Goal: Task Accomplishment & Management: Manage account settings

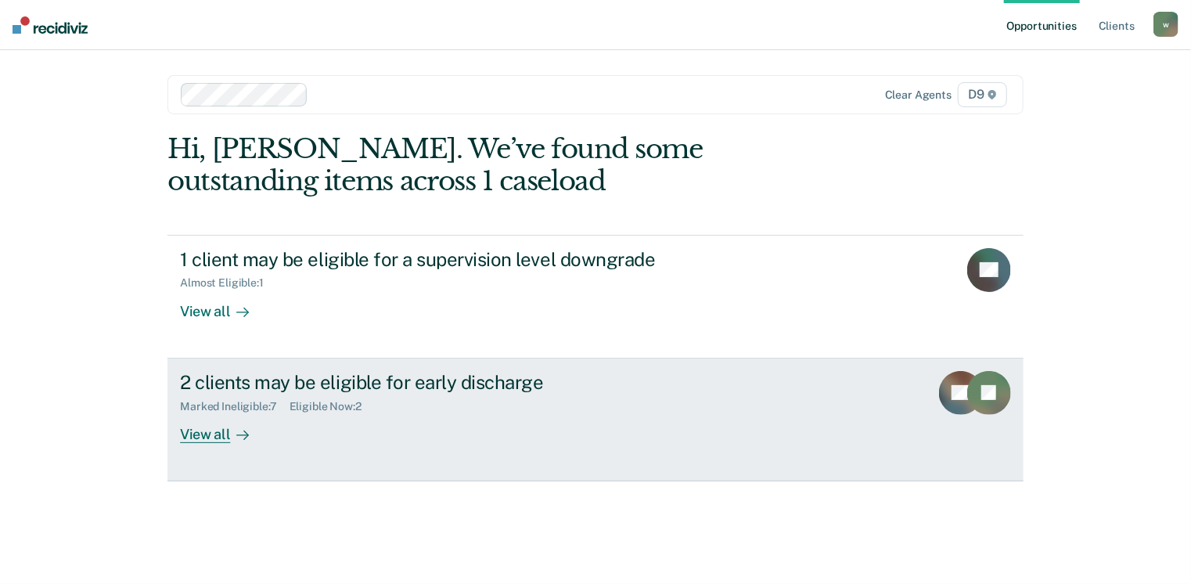
click at [212, 438] on div "View all" at bounding box center [224, 427] width 88 height 31
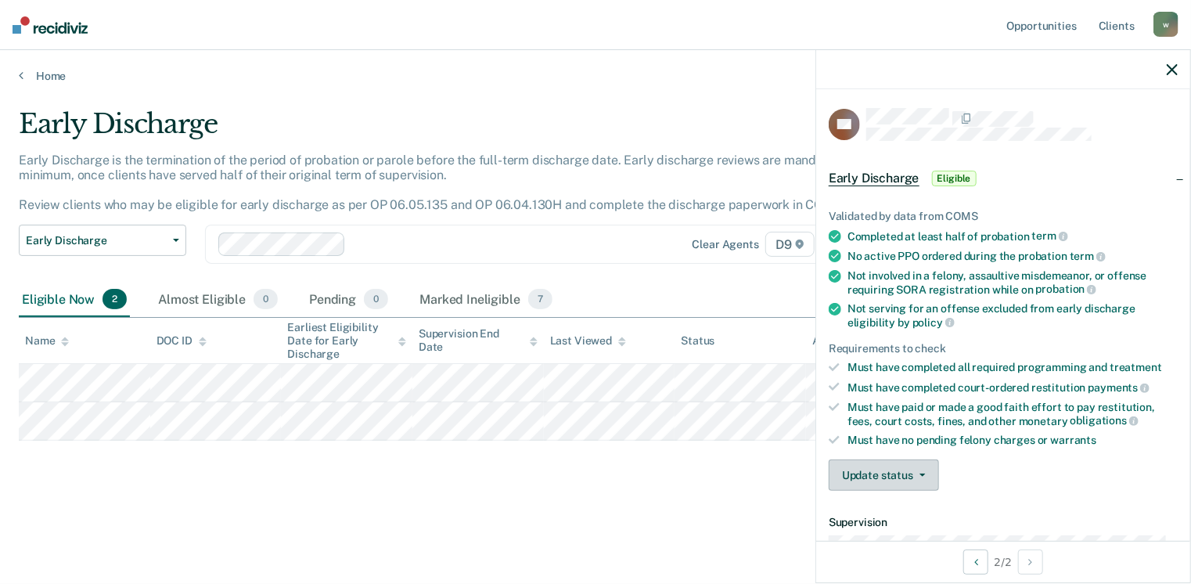
click at [885, 469] on button "Update status" at bounding box center [884, 474] width 110 height 31
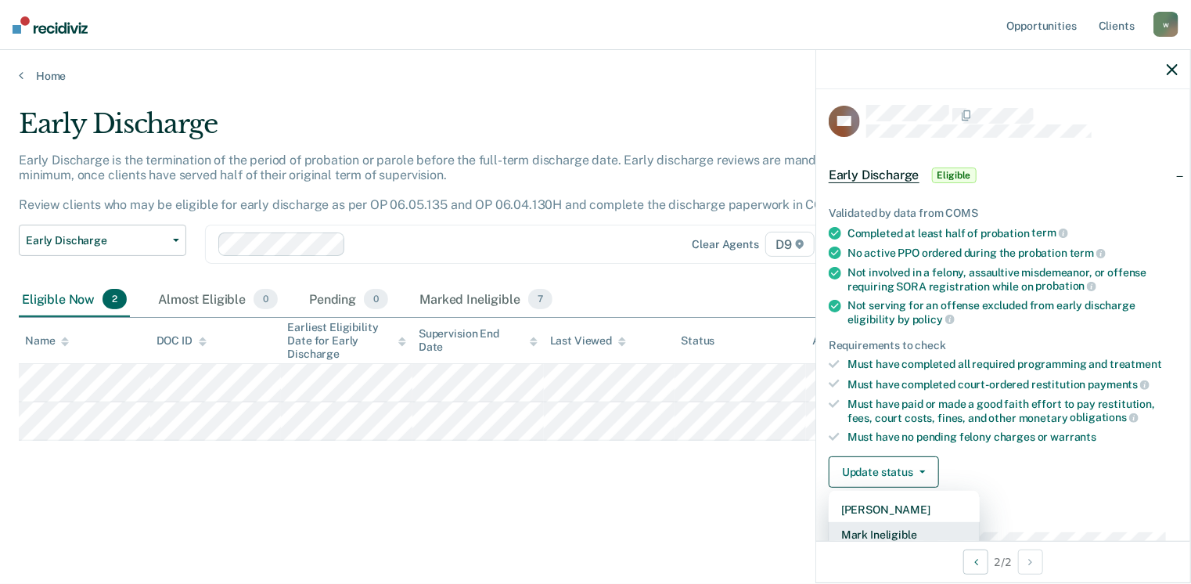
click at [878, 533] on button "Mark Ineligible" at bounding box center [904, 534] width 151 height 25
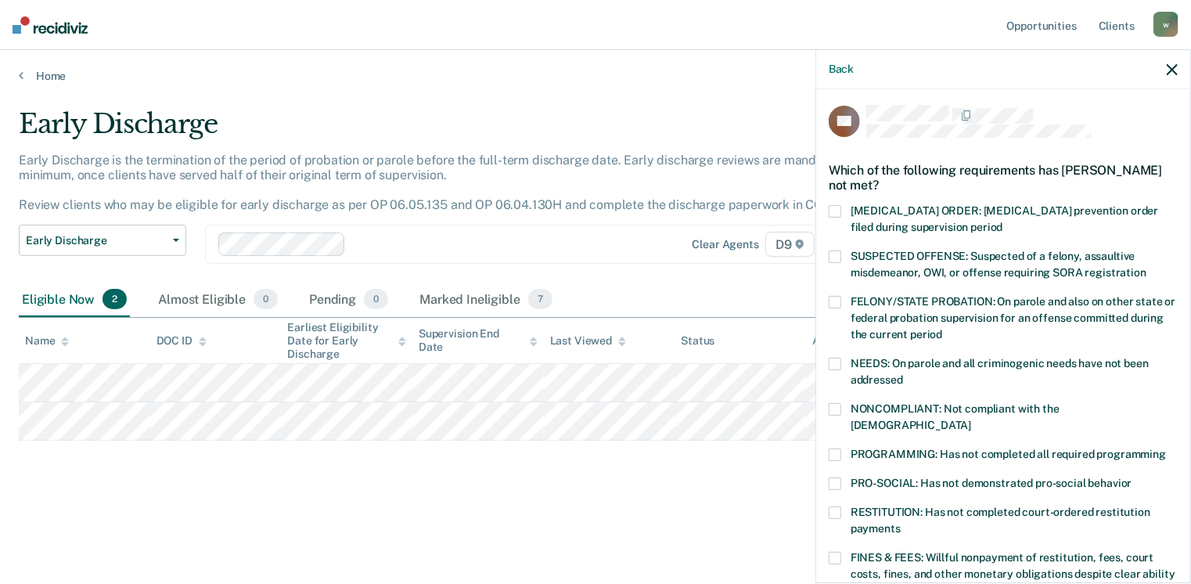
scroll to position [81, 0]
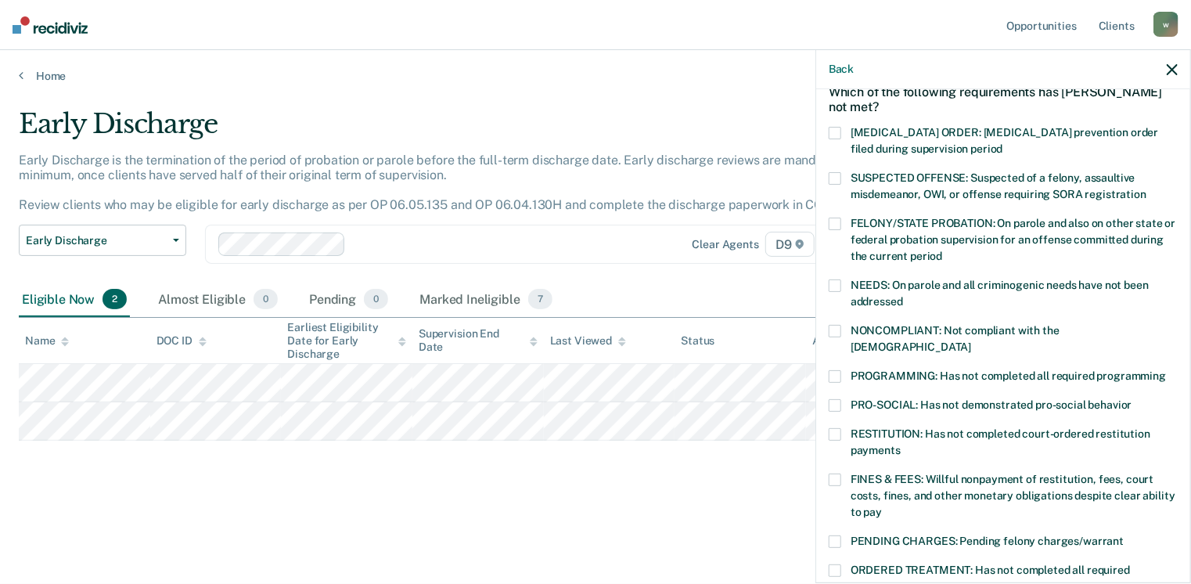
click at [837, 370] on span at bounding box center [835, 376] width 13 height 13
click at [1166, 370] on input "PROGRAMMING: Has not completed all required programming" at bounding box center [1166, 370] width 0 height 0
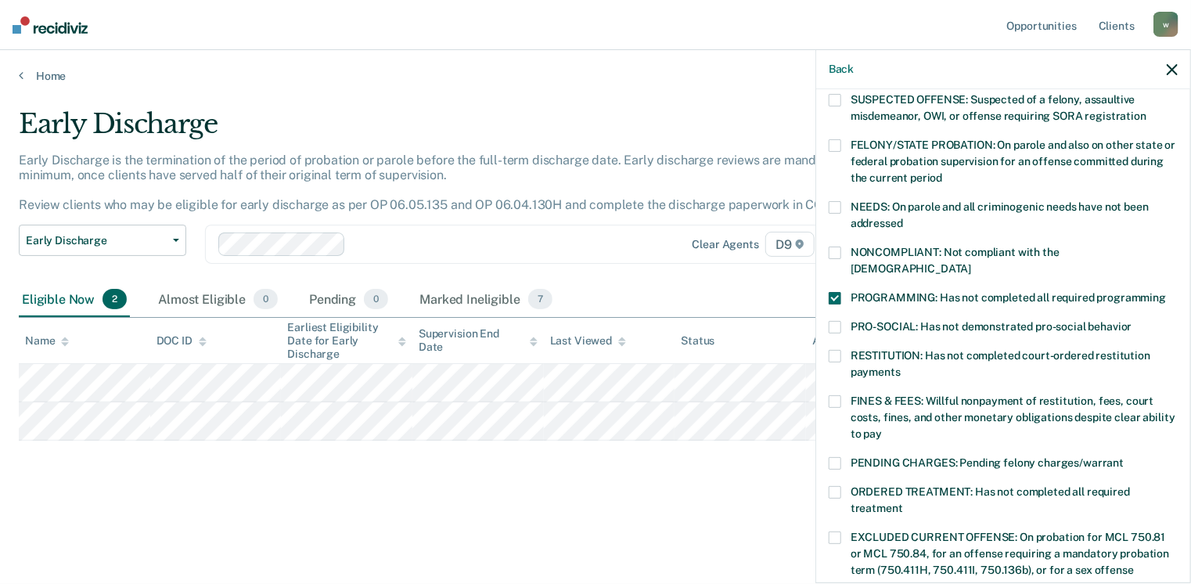
click at [835, 350] on span at bounding box center [835, 356] width 13 height 13
click at [901, 366] on input "RESTITUTION: Has not completed court-ordered restitution payments" at bounding box center [901, 366] width 0 height 0
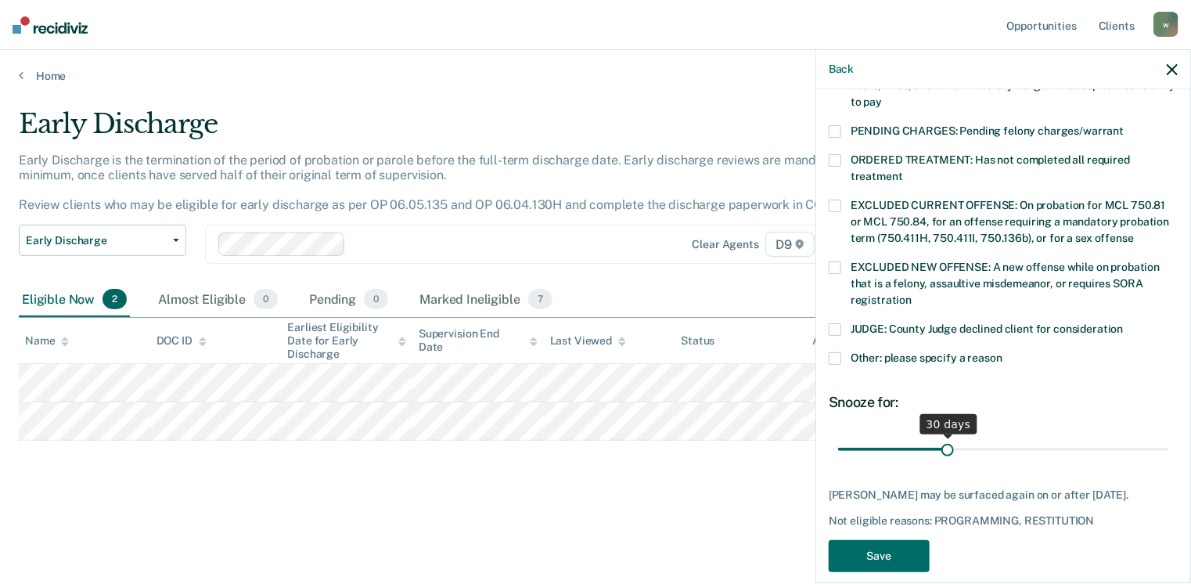
scroll to position [493, 0]
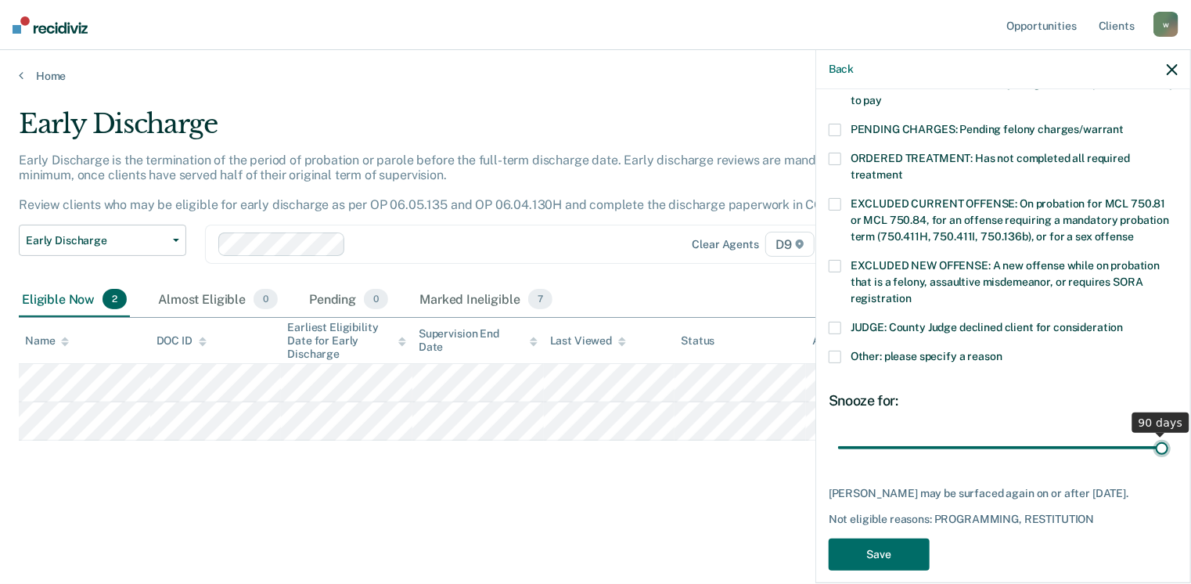
drag, startPoint x: 944, startPoint y: 431, endPoint x: 1180, endPoint y: 430, distance: 236.3
type input "90"
click at [1168, 434] on input "range" at bounding box center [1003, 447] width 330 height 27
click at [870, 540] on button "Save" at bounding box center [879, 554] width 101 height 32
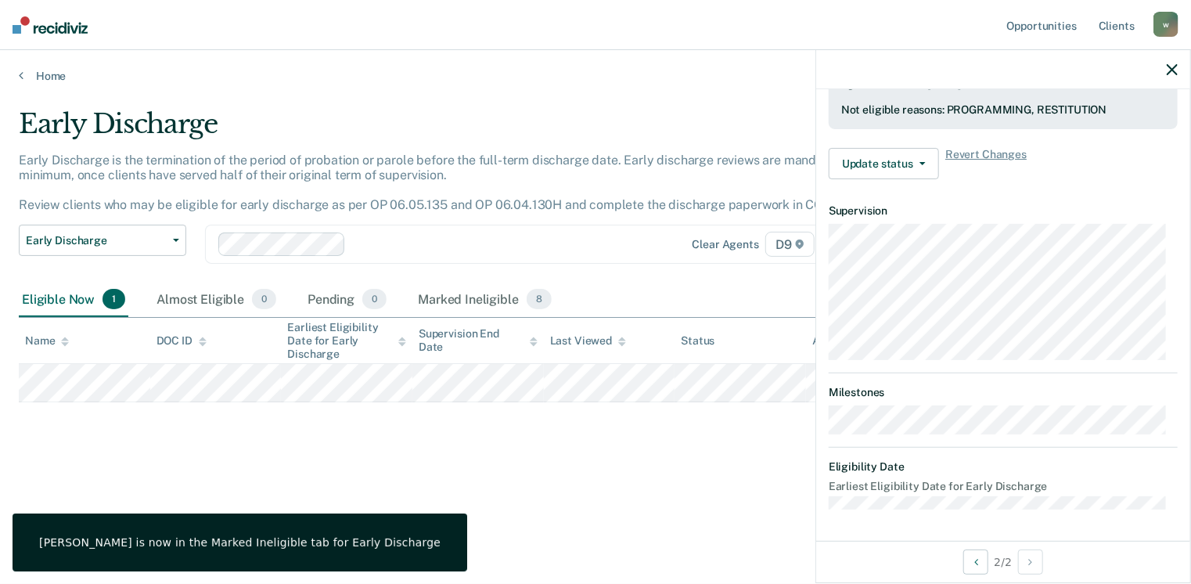
scroll to position [421, 0]
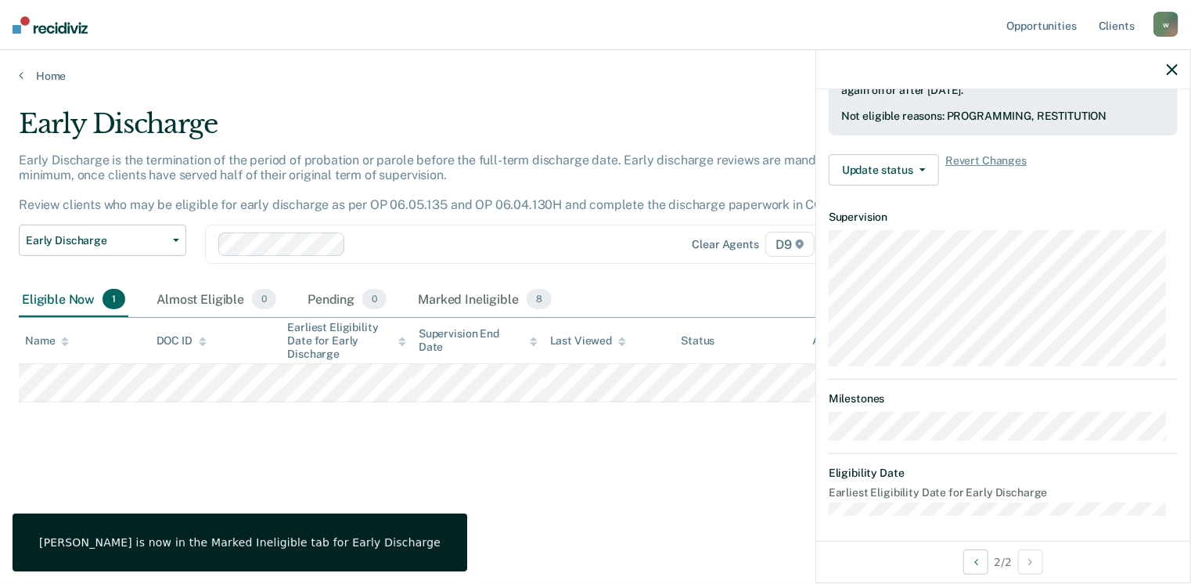
click at [1171, 71] on icon "button" at bounding box center [1172, 69] width 11 height 11
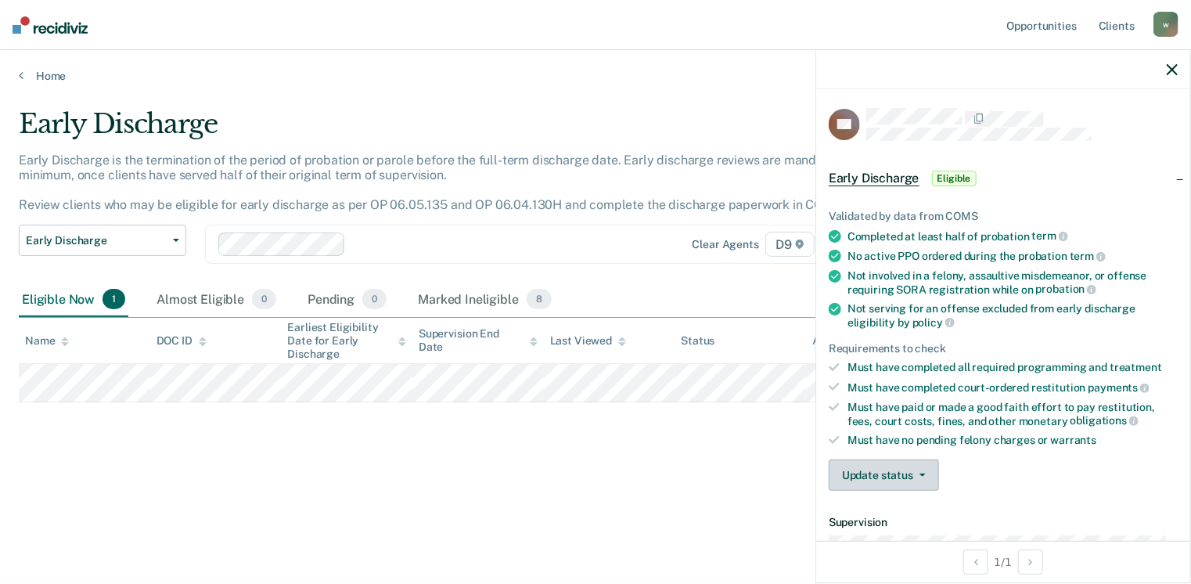
click at [901, 473] on button "Update status" at bounding box center [884, 474] width 110 height 31
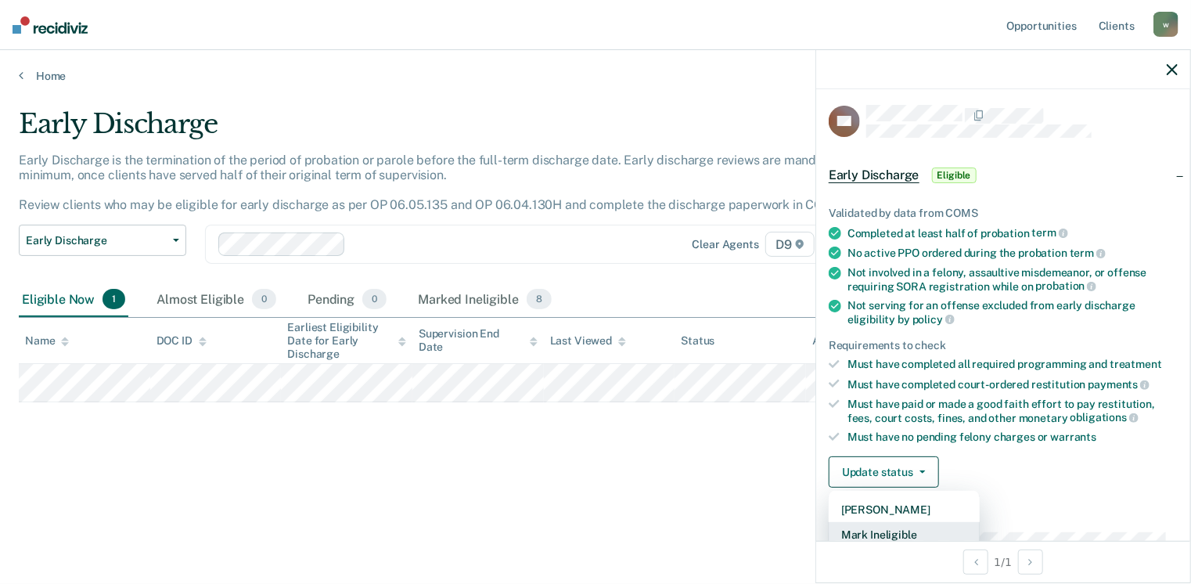
click at [895, 531] on button "Mark Ineligible" at bounding box center [904, 534] width 151 height 25
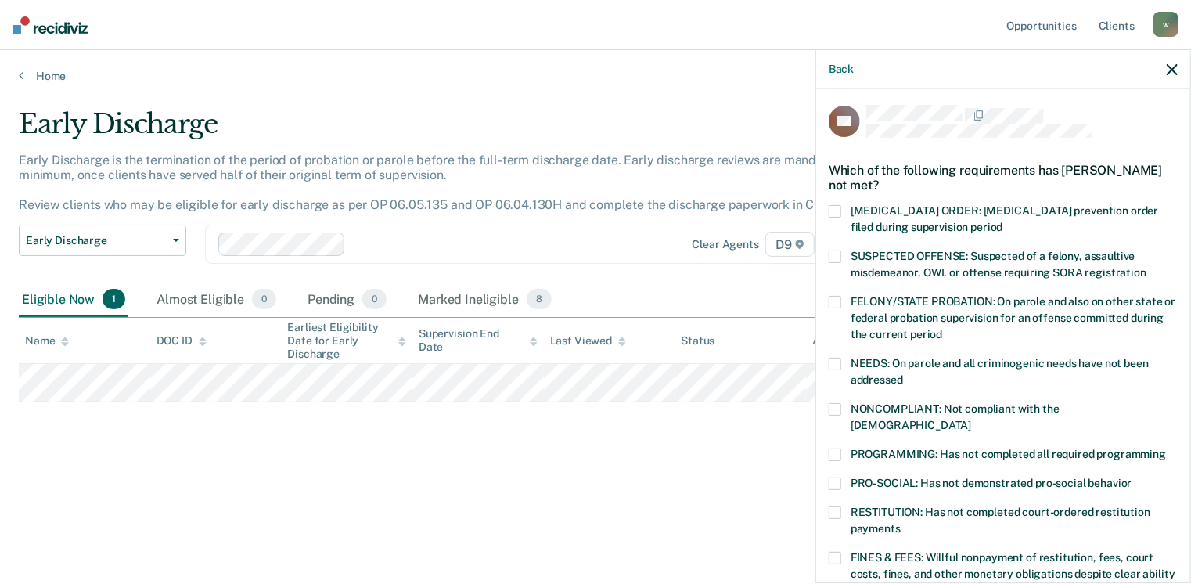
click at [836, 552] on span at bounding box center [835, 558] width 13 height 13
click at [882, 583] on input "FINES & FEES: Willful nonpayment of restitution, fees, court costs, fines, and …" at bounding box center [882, 585] width 0 height 0
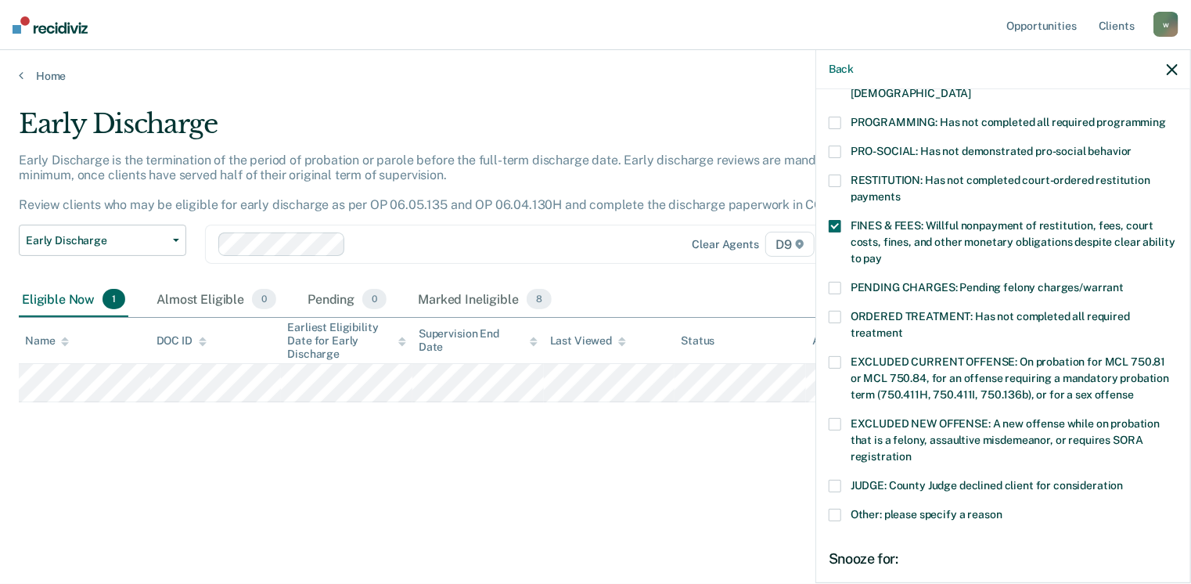
scroll to position [394, 0]
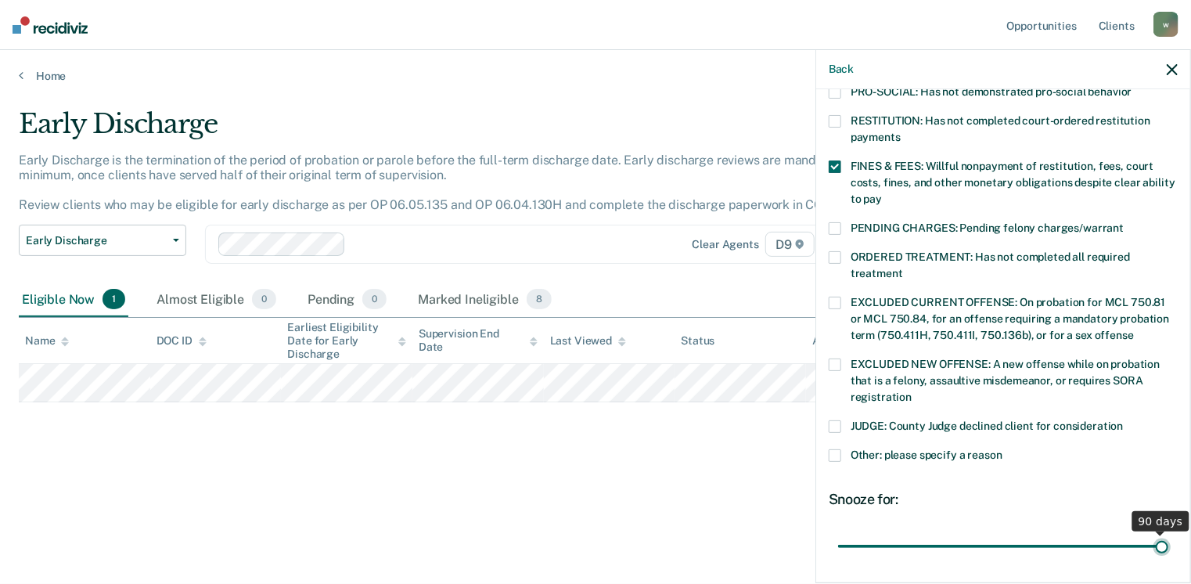
drag, startPoint x: 942, startPoint y: 529, endPoint x: 1166, endPoint y: 523, distance: 223.9
type input "90"
click at [1166, 533] on input "range" at bounding box center [1003, 546] width 330 height 27
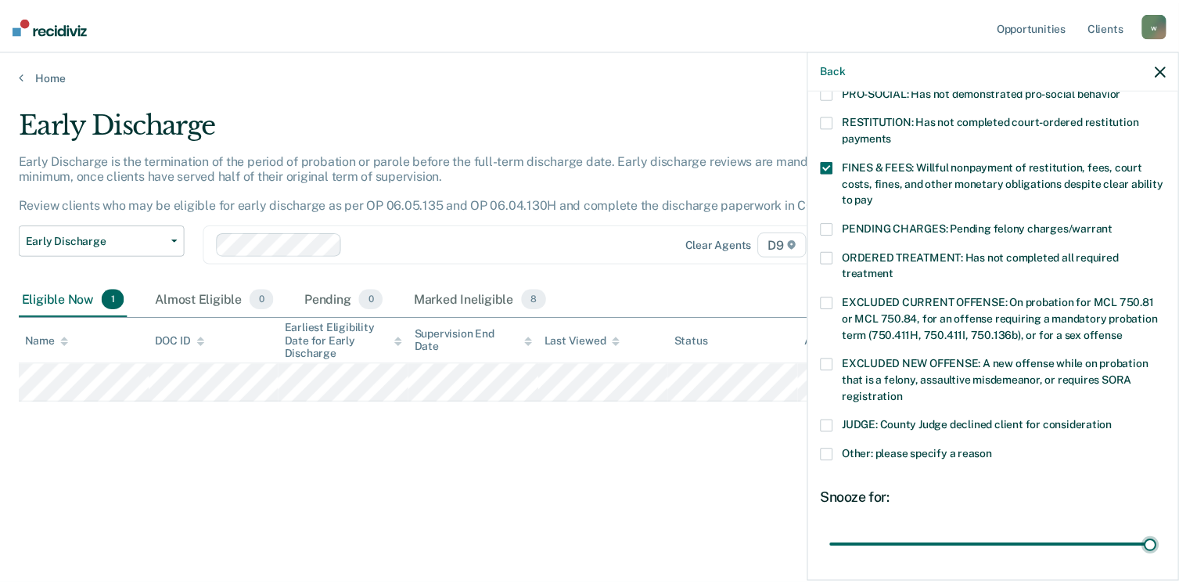
scroll to position [506, 0]
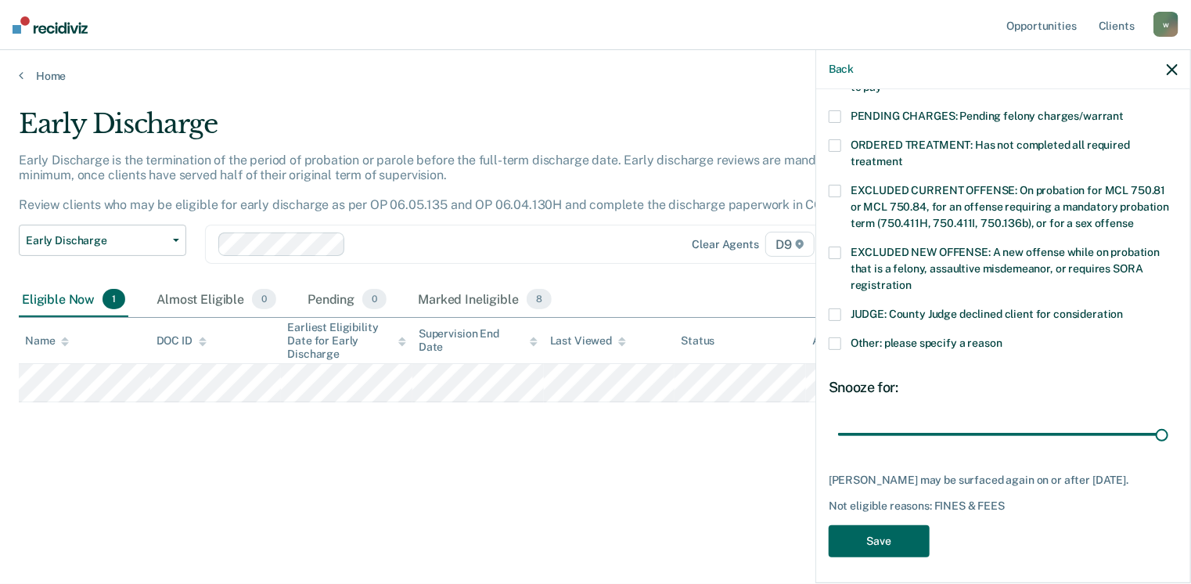
click at [875, 538] on button "Save" at bounding box center [879, 541] width 101 height 32
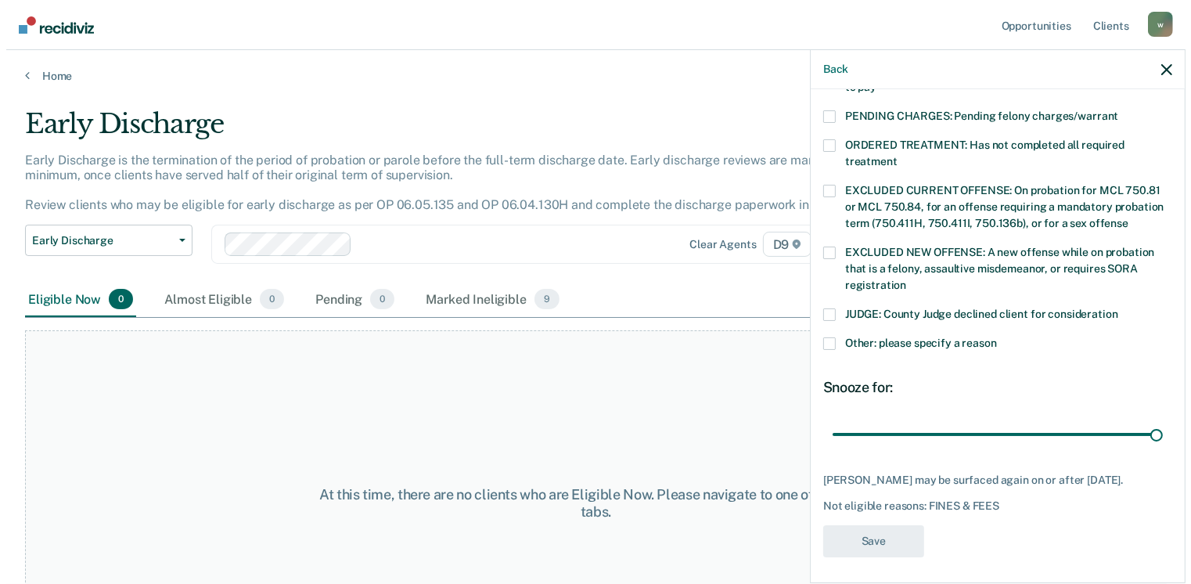
scroll to position [421, 0]
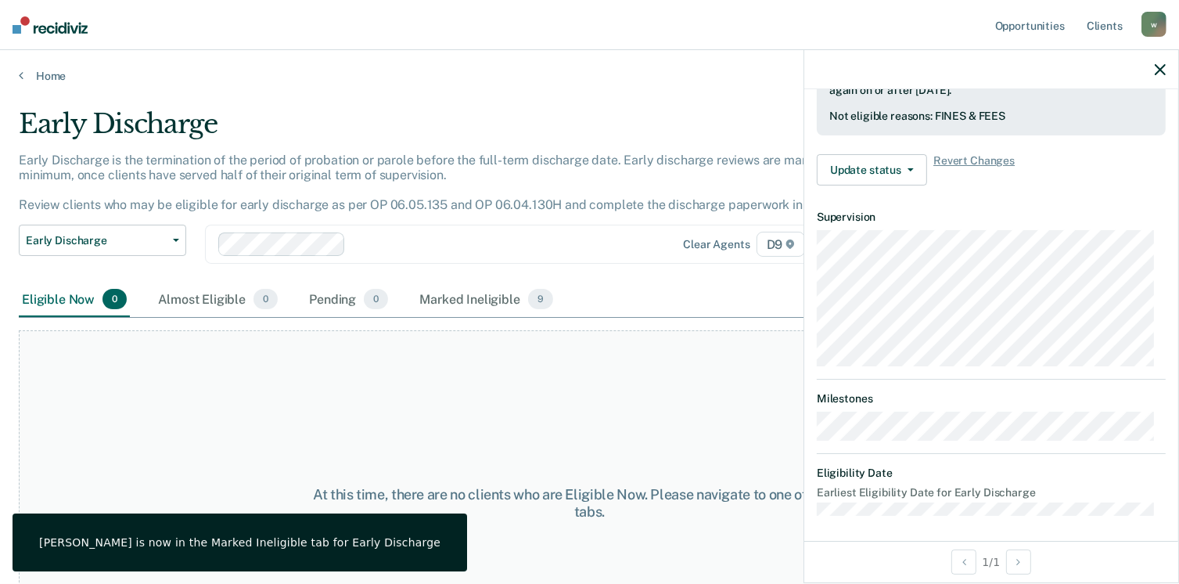
click at [1160, 64] on icon "button" at bounding box center [1160, 69] width 11 height 11
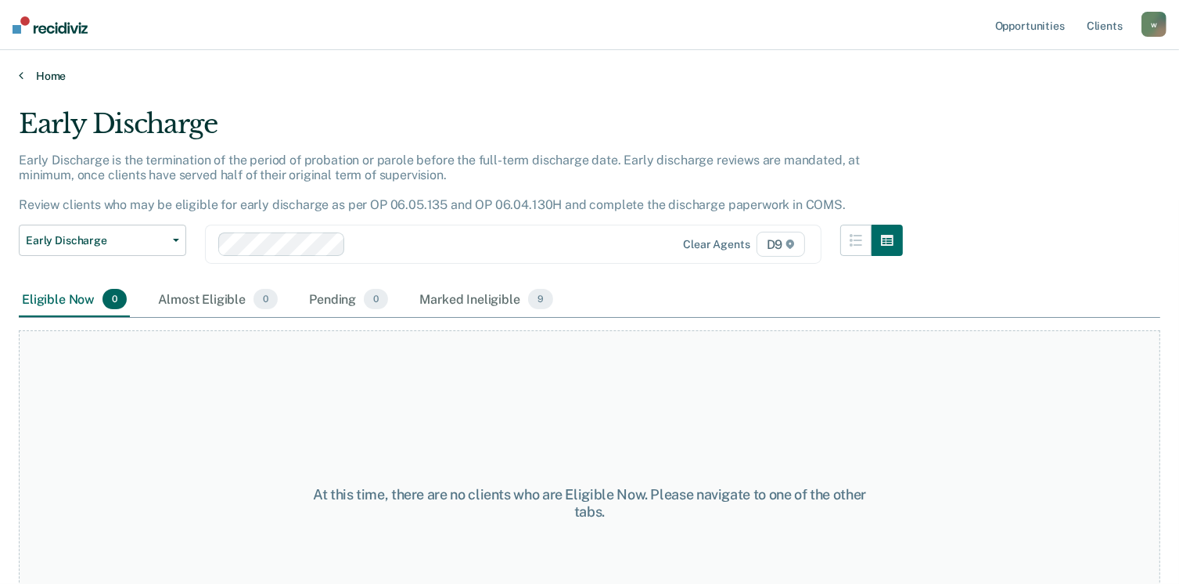
click at [54, 72] on link "Home" at bounding box center [590, 76] width 1142 height 14
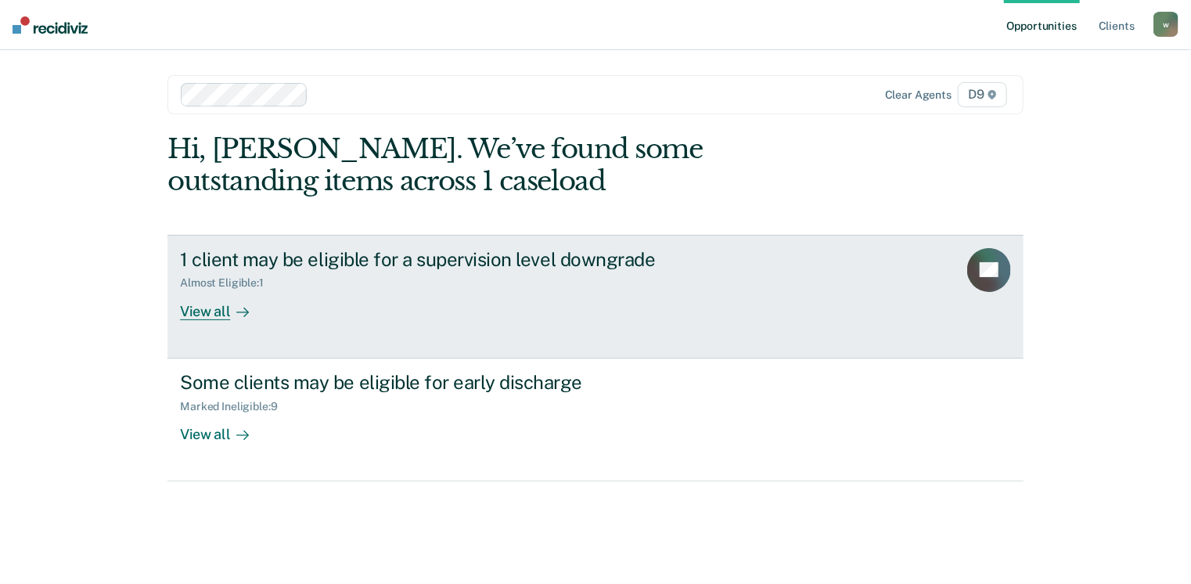
click at [219, 314] on div "View all" at bounding box center [224, 305] width 88 height 31
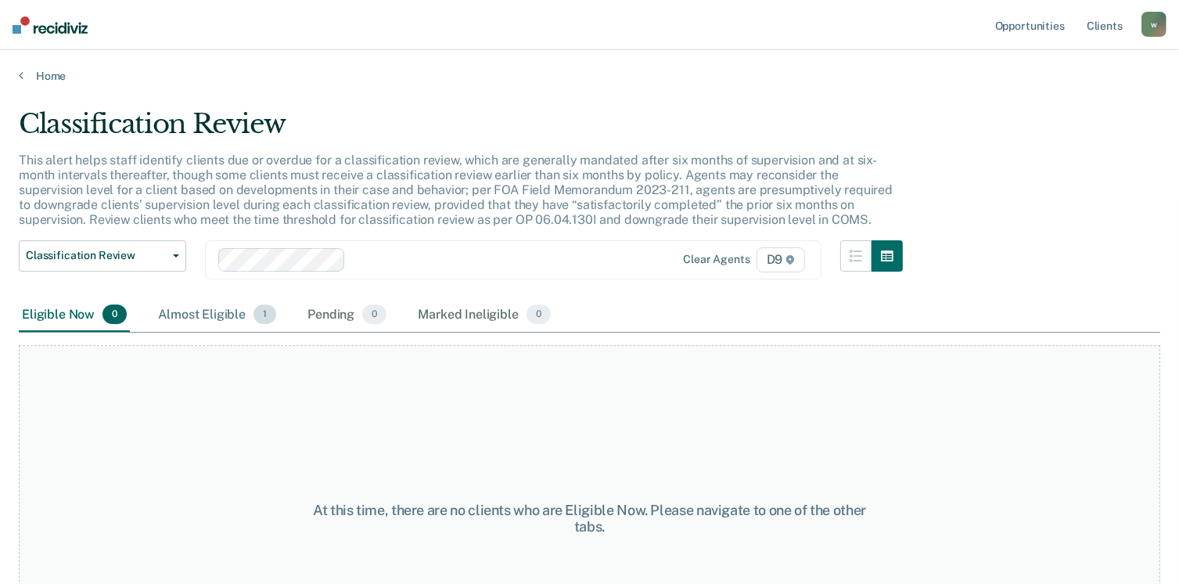
click at [219, 317] on div "Almost Eligible 1" at bounding box center [217, 315] width 124 height 34
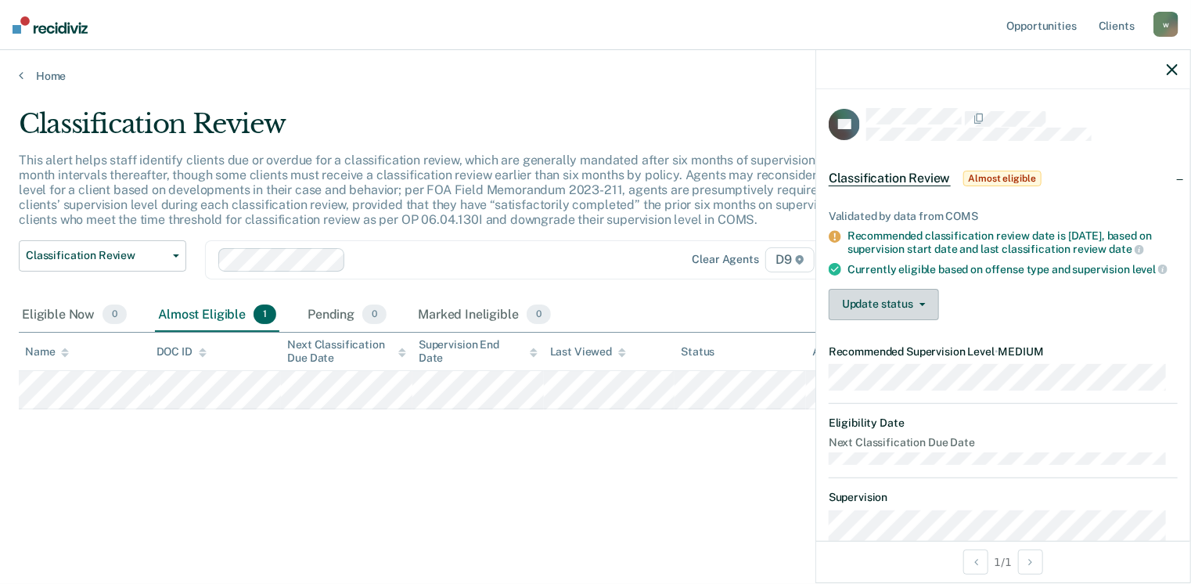
click at [872, 318] on button "Update status" at bounding box center [884, 304] width 110 height 31
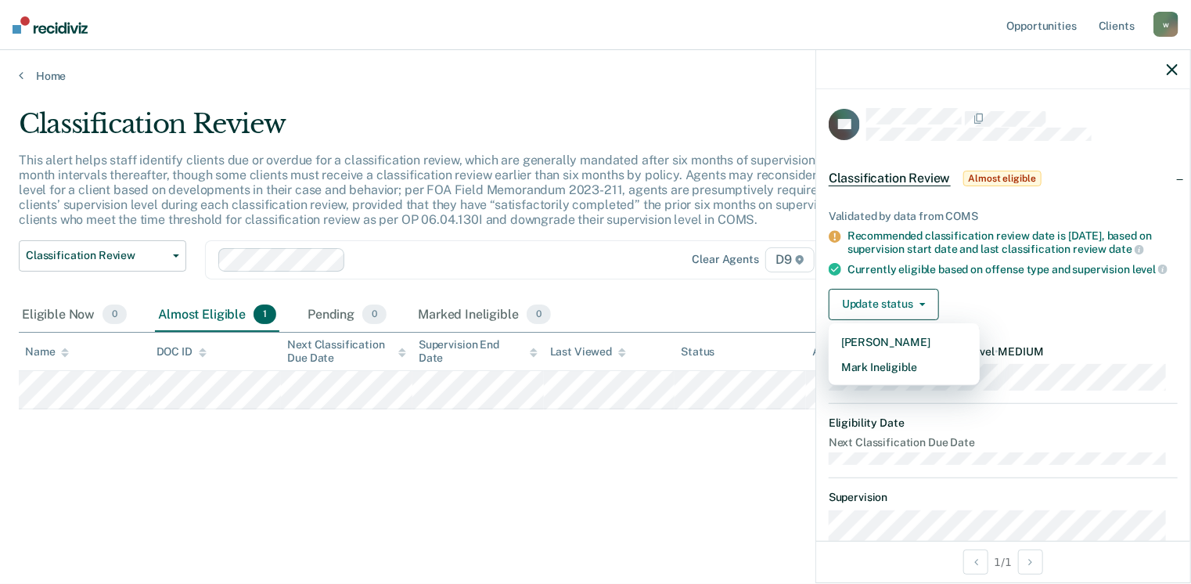
click at [624, 471] on div "Classification Review This alert helps staff identify clients due or overdue fo…" at bounding box center [595, 312] width 1153 height 408
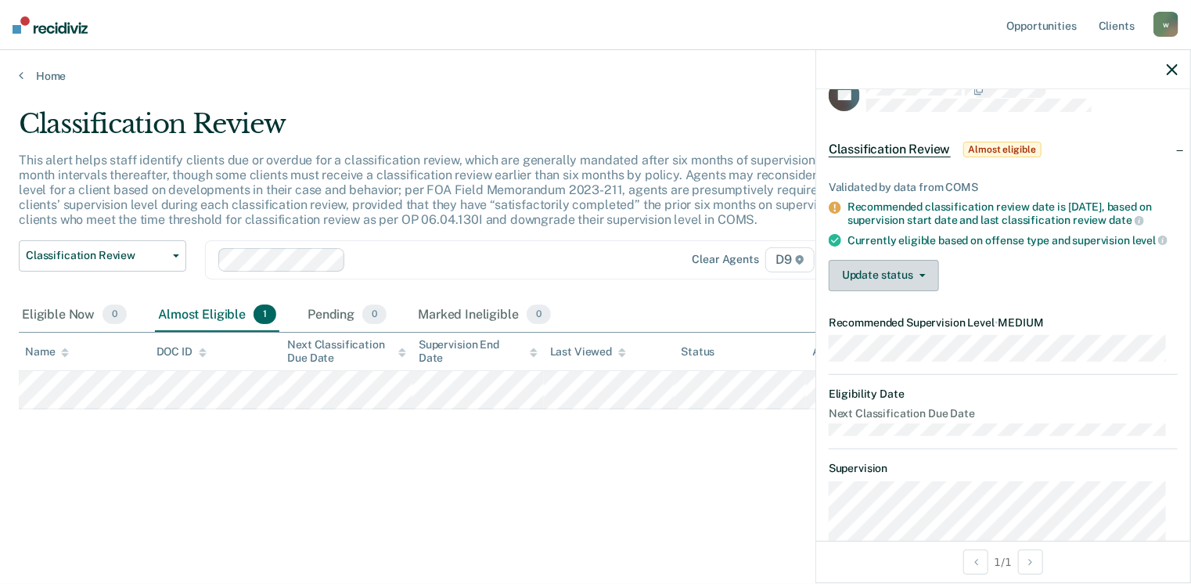
scroll to position [78, 0]
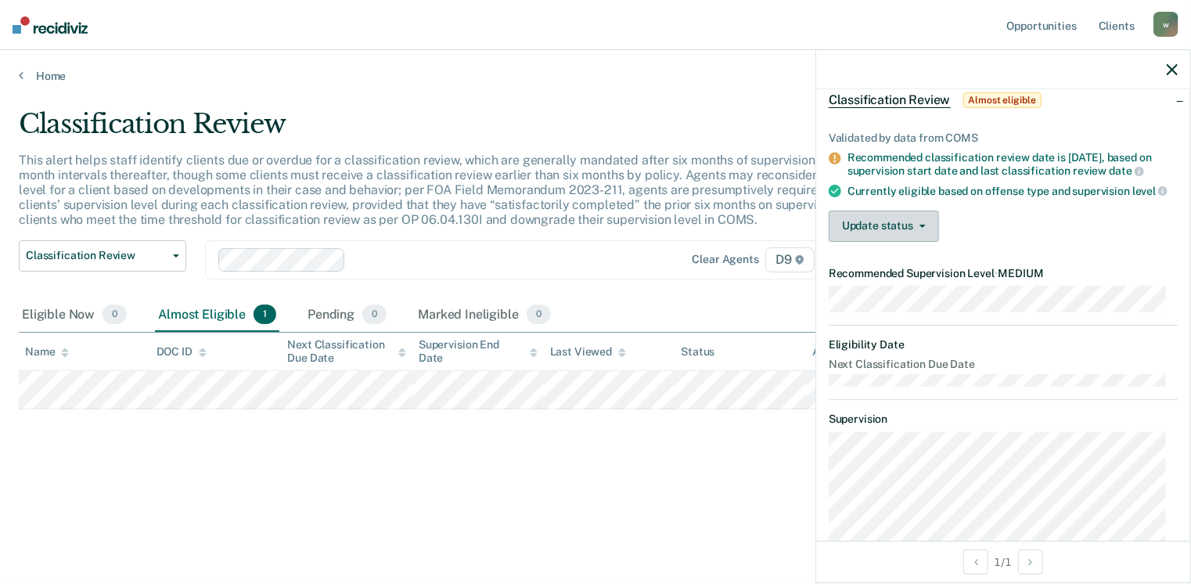
click at [912, 242] on button "Update status" at bounding box center [884, 225] width 110 height 31
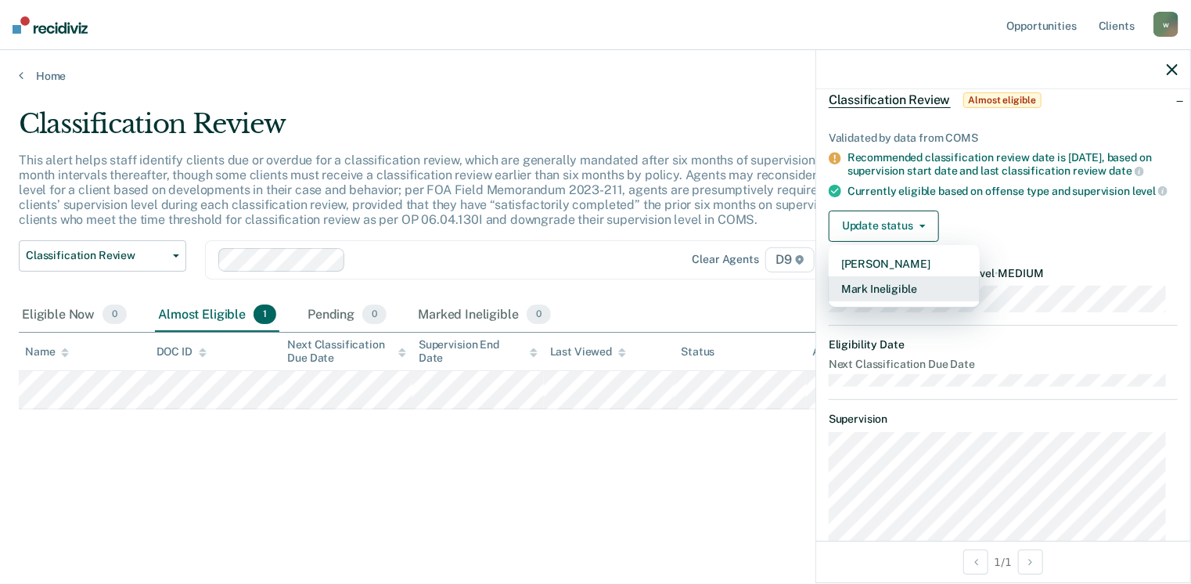
click at [885, 300] on button "Mark Ineligible" at bounding box center [904, 288] width 151 height 25
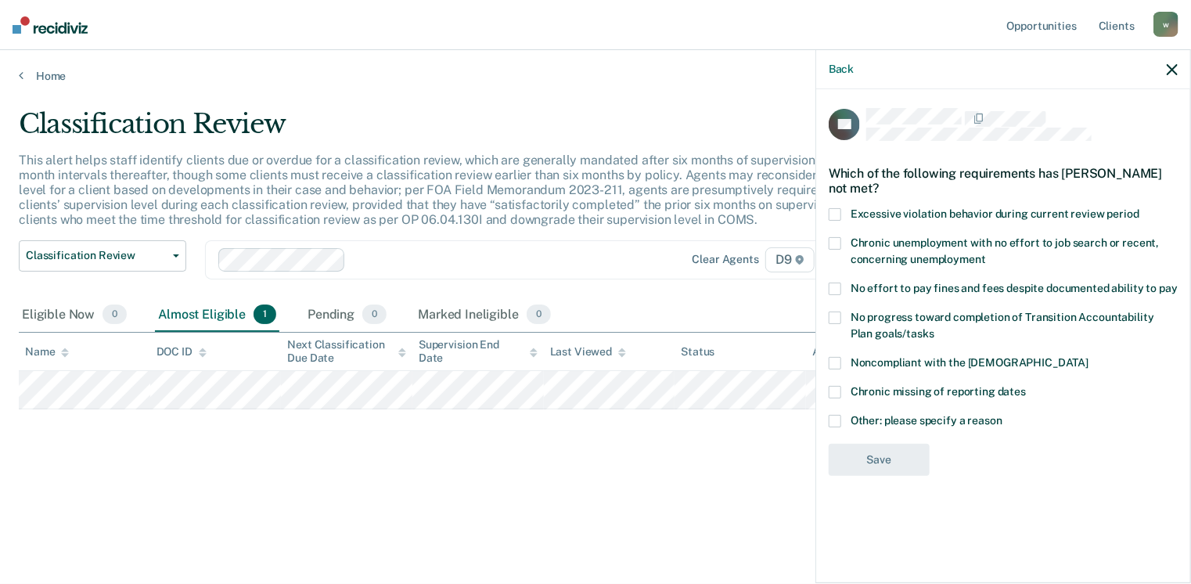
click at [833, 244] on span at bounding box center [835, 243] width 13 height 13
click at [986, 254] on input "Chronic unemployment with no effort to job search or recent, concerning unemplo…" at bounding box center [986, 254] width 0 height 0
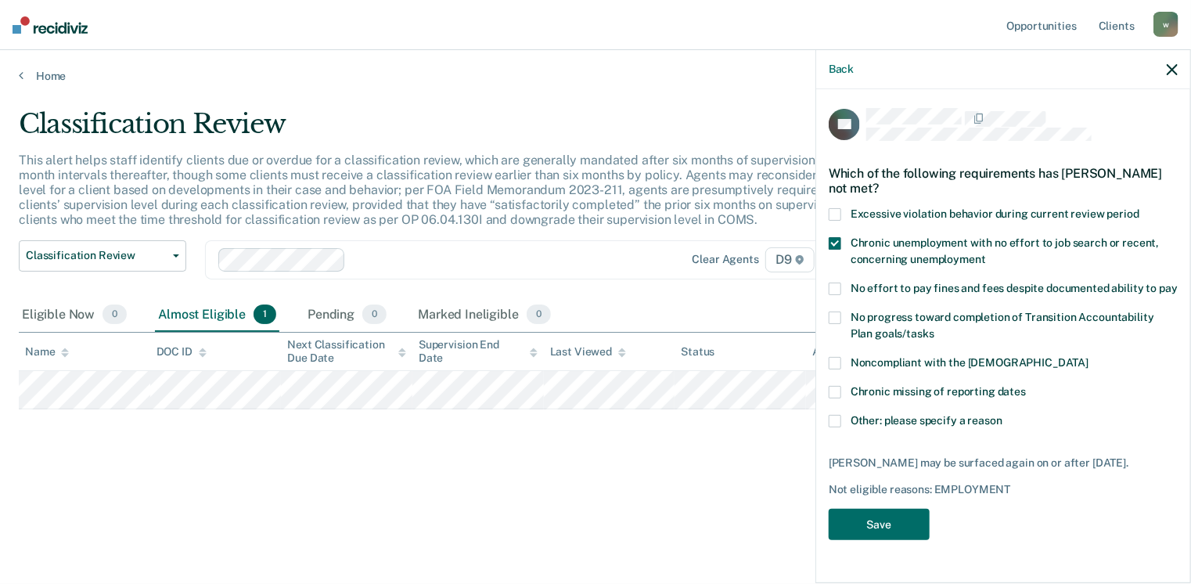
click at [837, 286] on span at bounding box center [835, 288] width 13 height 13
click at [1178, 282] on input "No effort to pay fines and fees despite documented ability to pay" at bounding box center [1178, 282] width 0 height 0
click at [834, 289] on span at bounding box center [835, 288] width 13 height 13
click at [1178, 282] on input "No effort to pay fines and fees despite documented ability to pay" at bounding box center [1178, 282] width 0 height 0
click at [889, 524] on button "Save" at bounding box center [879, 525] width 101 height 32
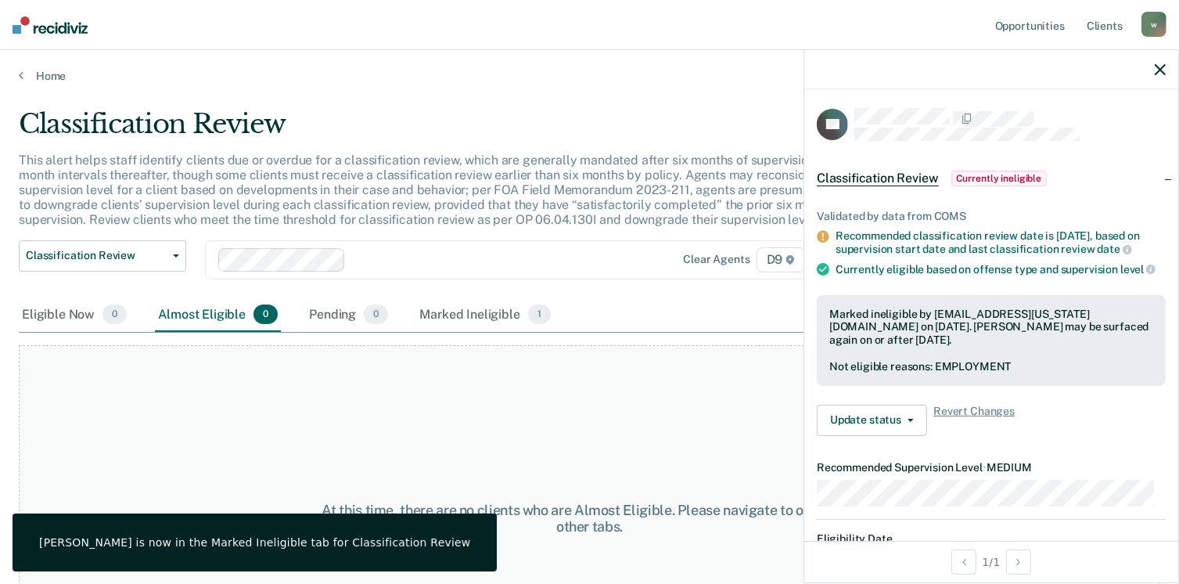
click at [1156, 70] on icon "button" at bounding box center [1160, 69] width 11 height 11
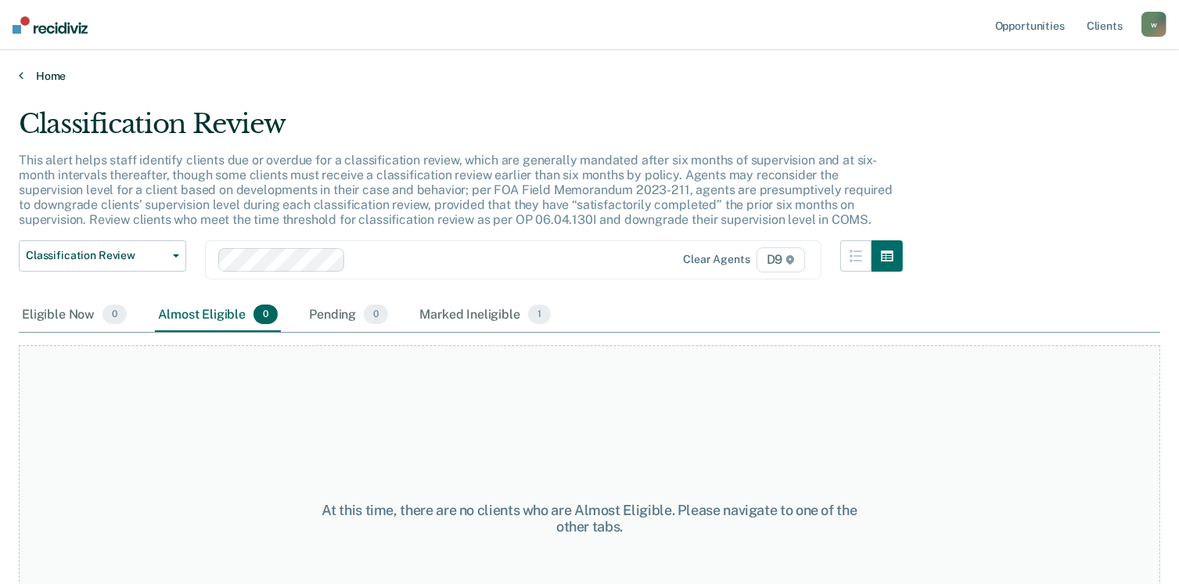
click at [55, 77] on link "Home" at bounding box center [590, 76] width 1142 height 14
